Goal: Information Seeking & Learning: Learn about a topic

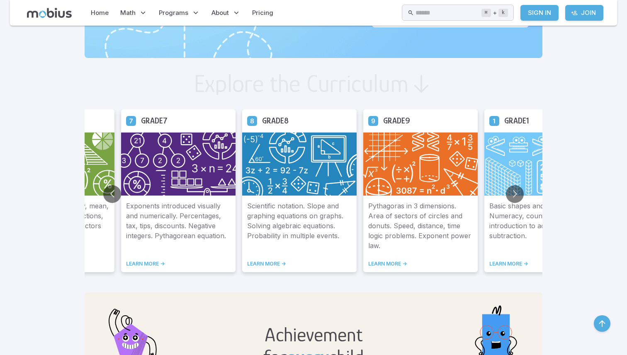
scroll to position [419, 0]
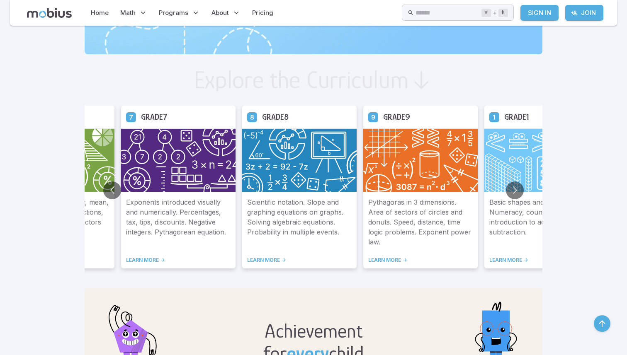
click at [266, 260] on link "LEARN MORE ->" at bounding box center [299, 260] width 104 height 7
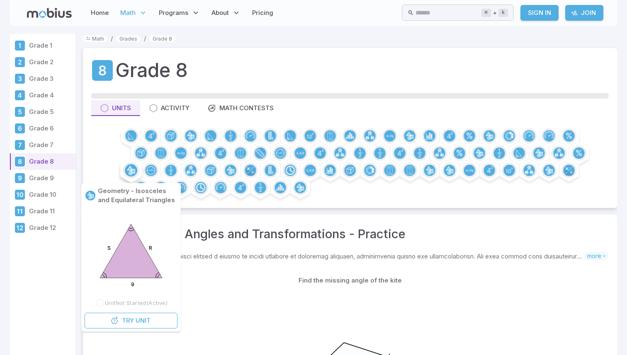
click at [137, 170] on div at bounding box center [131, 170] width 17 height 17
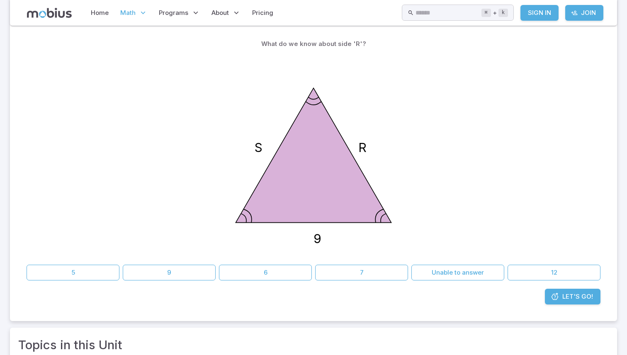
scroll to position [101, 0]
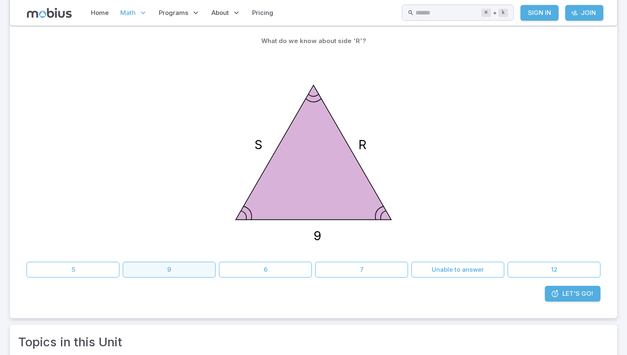
click at [164, 274] on button "9" at bounding box center [169, 270] width 93 height 16
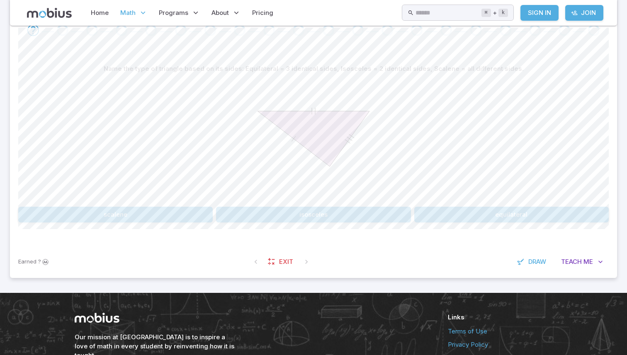
scroll to position [171, 0]
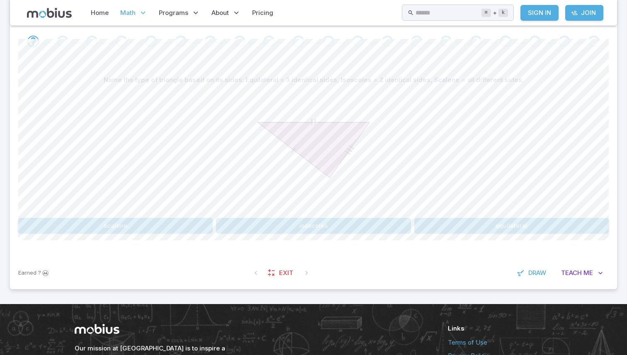
click at [327, 227] on button "isosceles" at bounding box center [313, 226] width 194 height 16
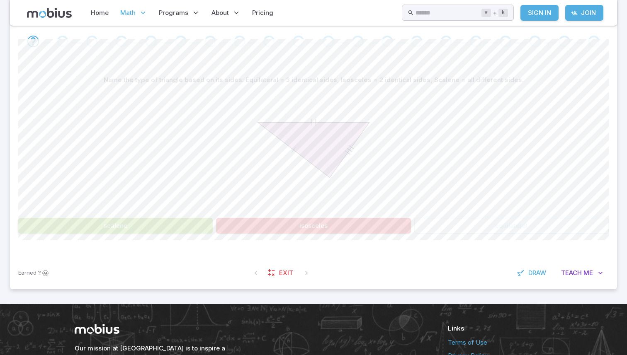
click at [327, 227] on button "isosceles" at bounding box center [313, 226] width 194 height 16
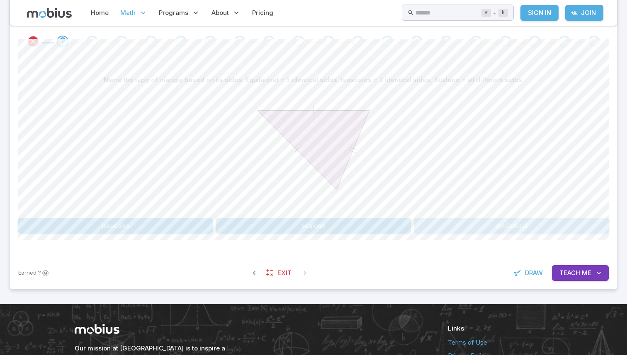
click at [428, 222] on button "equilateral" at bounding box center [511, 226] width 194 height 16
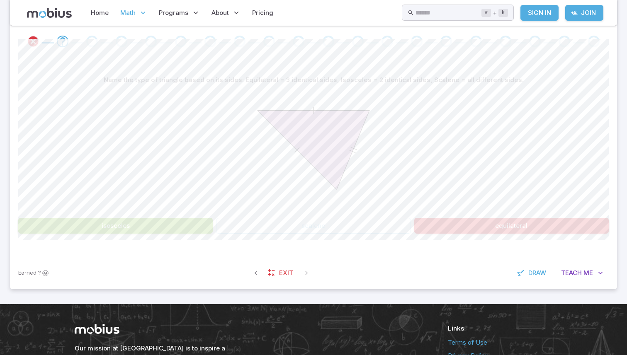
click at [300, 218] on div "isosceles scalene equilateral" at bounding box center [313, 226] width 590 height 16
click at [207, 221] on button "isosceles" at bounding box center [115, 226] width 194 height 16
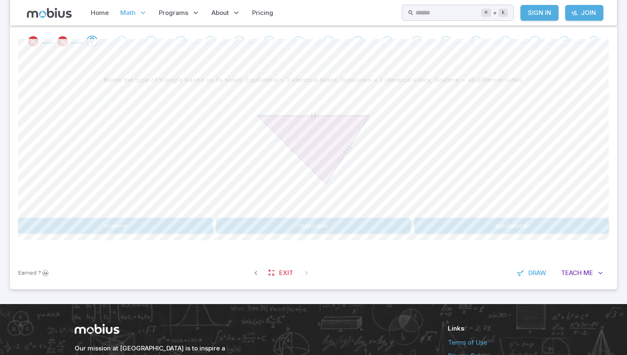
click at [231, 223] on button "isosceles" at bounding box center [313, 226] width 194 height 16
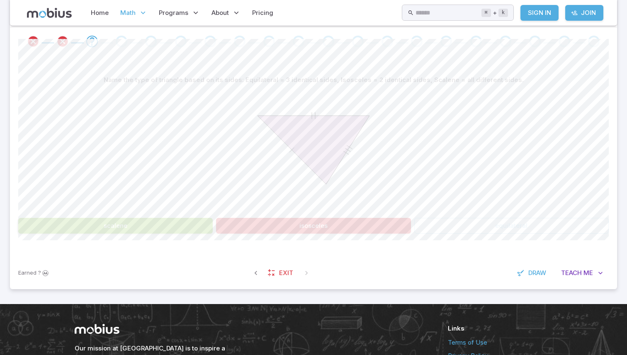
click at [231, 223] on button "isosceles" at bounding box center [313, 226] width 194 height 16
click at [186, 223] on button "scalene" at bounding box center [115, 226] width 194 height 16
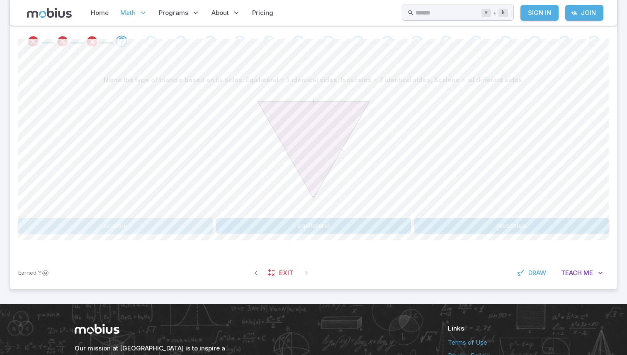
click at [186, 223] on button "scalene" at bounding box center [115, 226] width 194 height 16
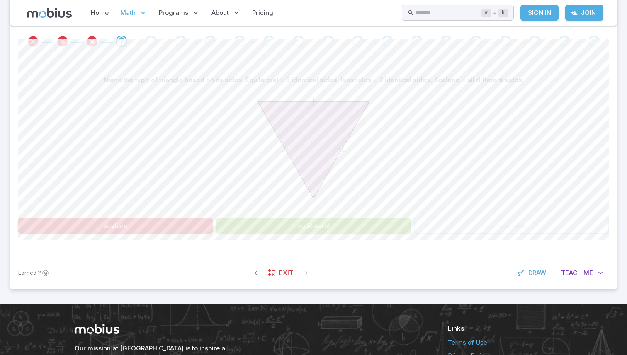
click at [186, 223] on button "scalene" at bounding box center [115, 226] width 194 height 16
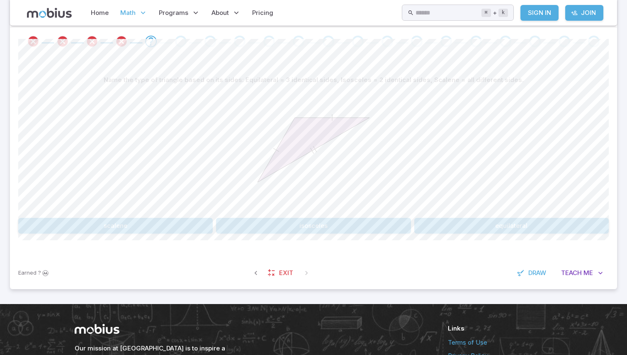
click at [177, 219] on button "scalene" at bounding box center [115, 226] width 194 height 16
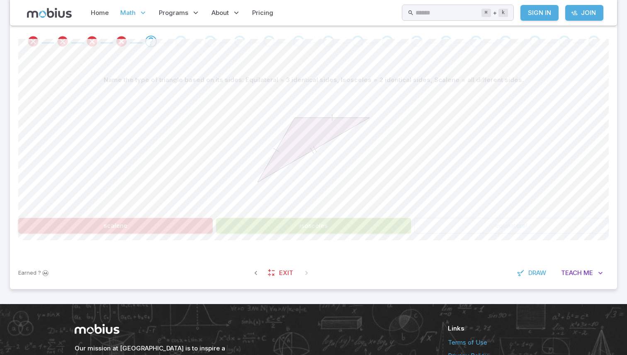
click at [243, 223] on button "isosceles" at bounding box center [313, 226] width 194 height 16
